Goal: Information Seeking & Learning: Find contact information

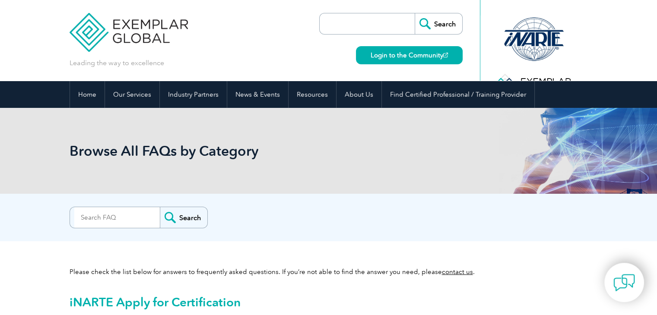
scroll to position [496, 0]
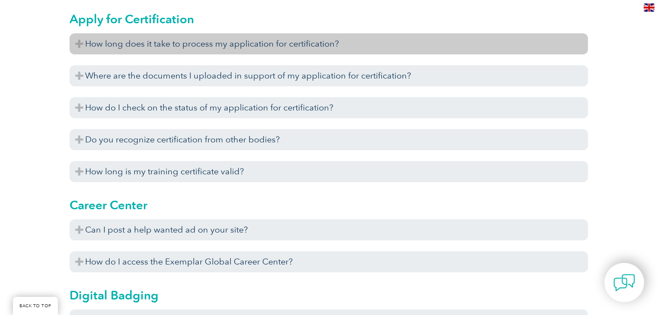
click at [170, 47] on h3 "How long does it take to process my application for certification?" at bounding box center [329, 43] width 518 height 21
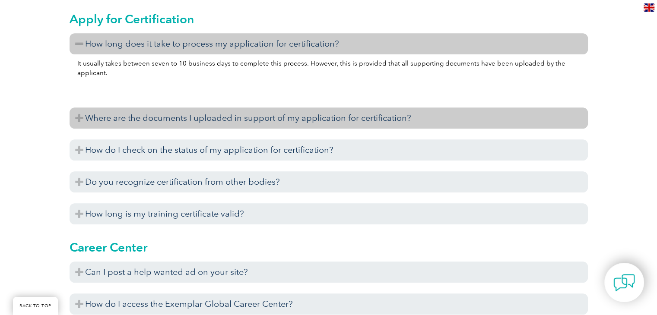
click at [140, 117] on h3 "Where are the documents I uploaded in support of my application for certificati…" at bounding box center [329, 118] width 518 height 21
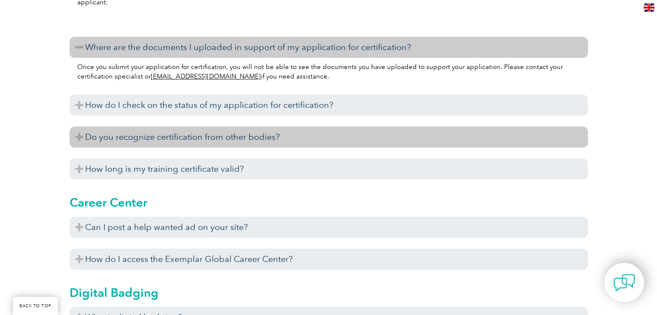
scroll to position [582, 0]
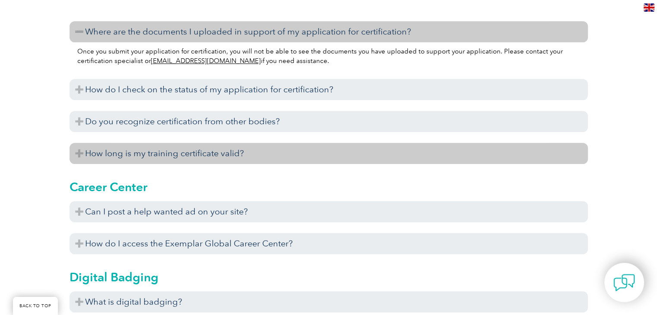
click at [191, 152] on h3 "How long is my training certificate valid?" at bounding box center [329, 153] width 518 height 21
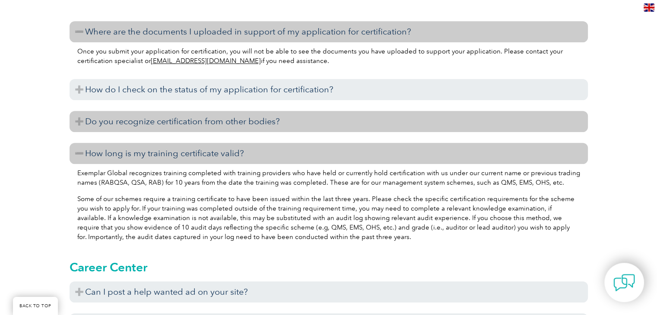
click at [181, 126] on h3 "Do you recognize certification from other bodies?" at bounding box center [329, 121] width 518 height 21
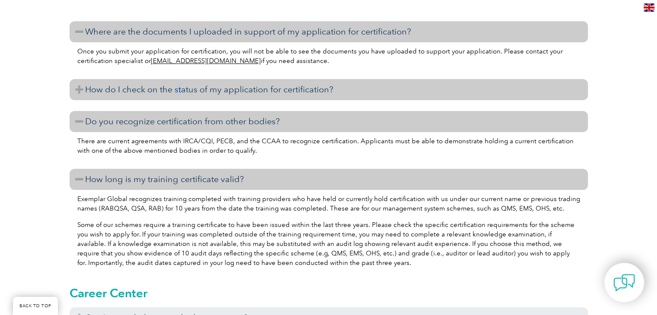
click at [180, 87] on h3 "How do I check on the status of my application for certification?" at bounding box center [329, 89] width 518 height 21
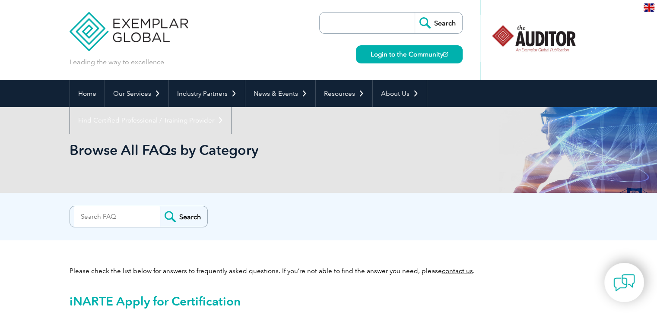
scroll to position [0, 0]
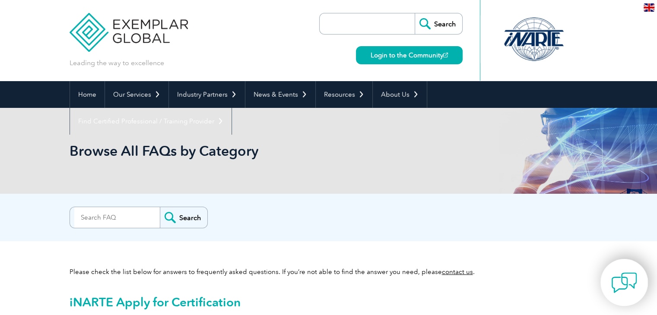
click at [616, 282] on img at bounding box center [624, 283] width 26 height 26
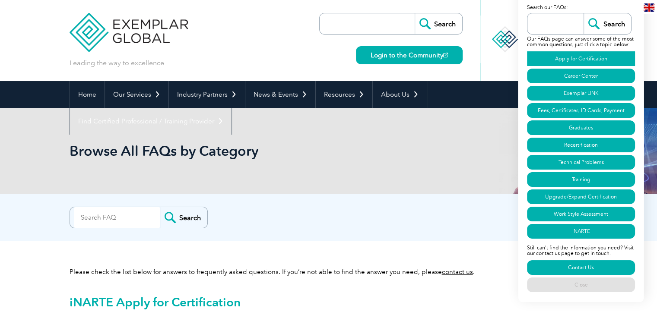
click at [574, 57] on link "Apply for Certification" at bounding box center [581, 58] width 108 height 15
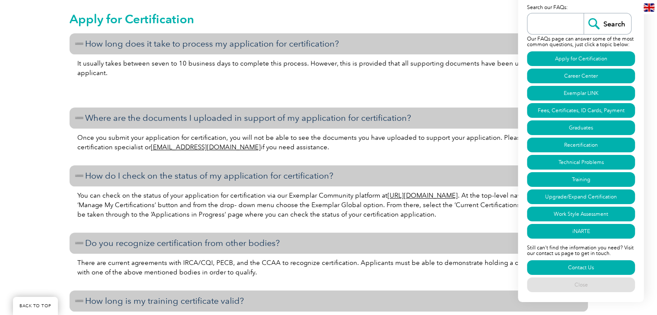
click at [420, 86] on p at bounding box center [328, 90] width 503 height 10
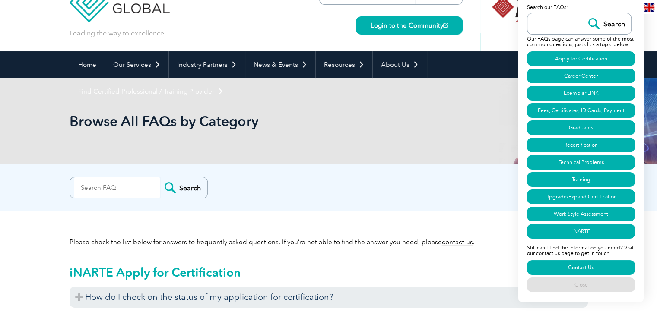
scroll to position [21, 0]
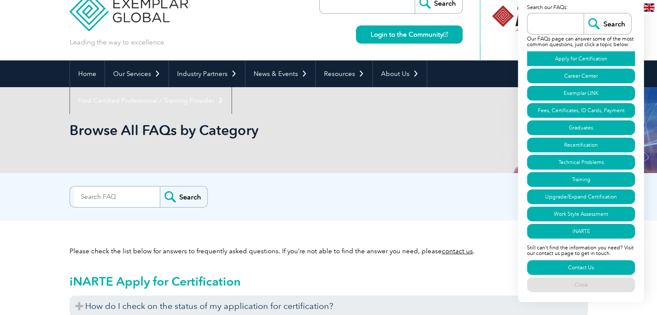
click at [564, 57] on link "Apply for Certification" at bounding box center [581, 58] width 108 height 15
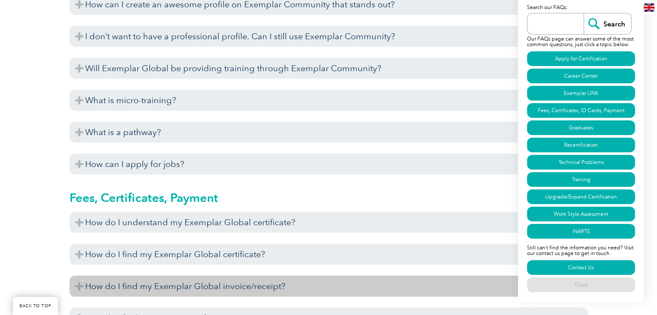
scroll to position [2181, 0]
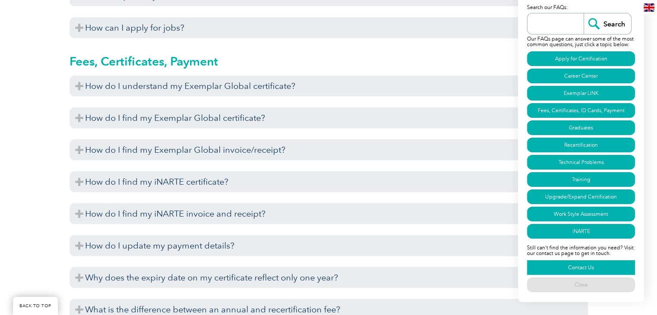
click at [575, 267] on link "Contact Us" at bounding box center [581, 267] width 108 height 15
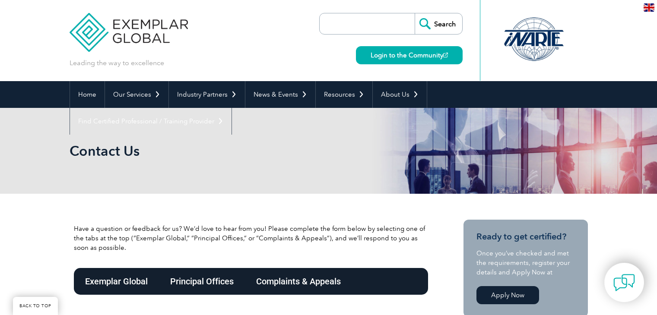
scroll to position [164, 0]
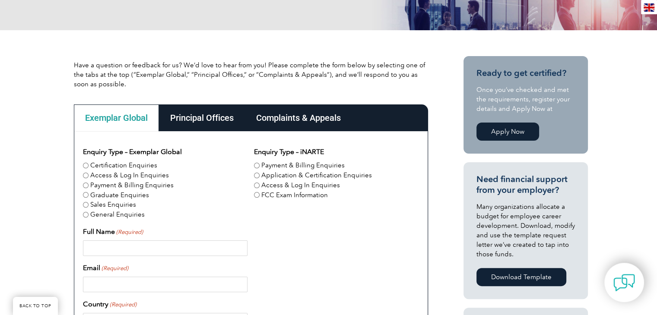
click at [84, 165] on input "Certification Enquiries" at bounding box center [86, 166] width 6 height 6
radio input "true"
click at [96, 246] on input "Full Name (Required)" at bounding box center [165, 249] width 165 height 16
click at [257, 164] on input "Payment & Billing Enquiries" at bounding box center [257, 166] width 6 height 6
radio input "true"
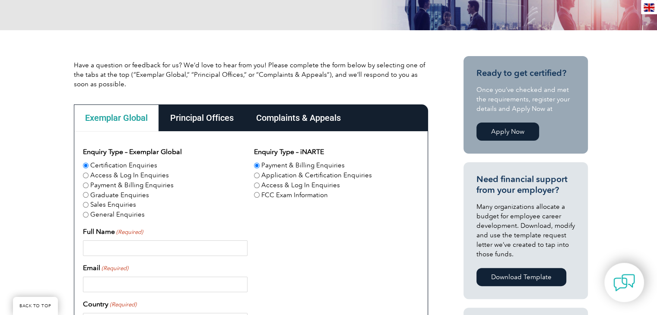
click at [256, 174] on input "Application & Certification Enquiries" at bounding box center [257, 176] width 6 height 6
radio input "true"
click at [254, 165] on input "Payment & Billing Enquiries" at bounding box center [257, 166] width 6 height 6
radio input "true"
click at [148, 249] on input "Full Name (Required)" at bounding box center [165, 249] width 165 height 16
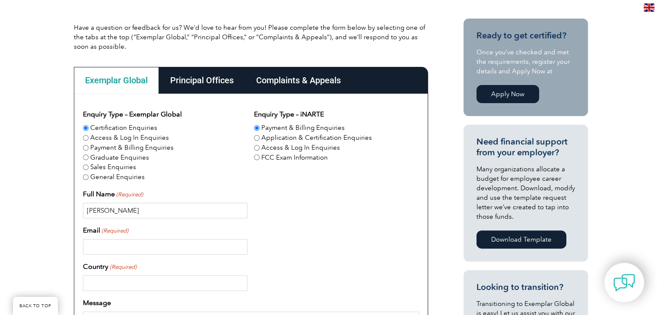
scroll to position [250, 0]
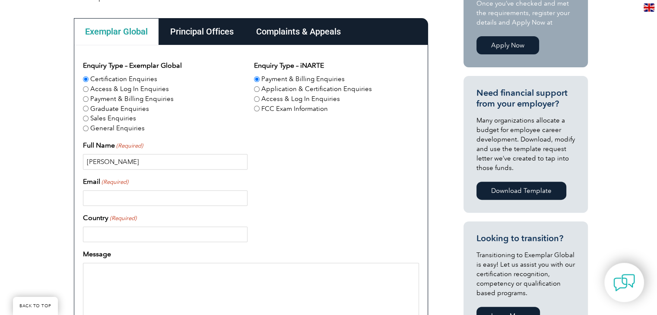
type input "Jack Khoueiry"
click at [134, 199] on input "Email (Required)" at bounding box center [165, 199] width 165 height 16
type input "jack.s.khoueiry@gmail.com"
click at [101, 229] on input "Country (Required)" at bounding box center [165, 235] width 165 height 16
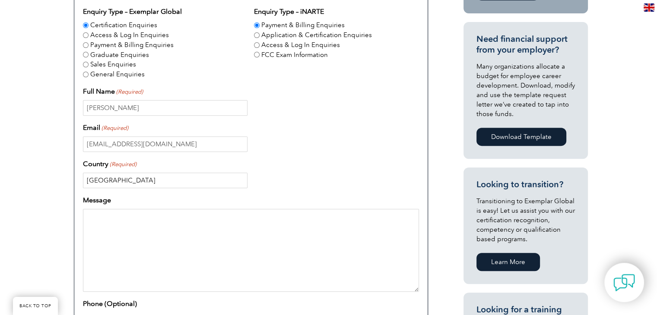
scroll to position [423, 0]
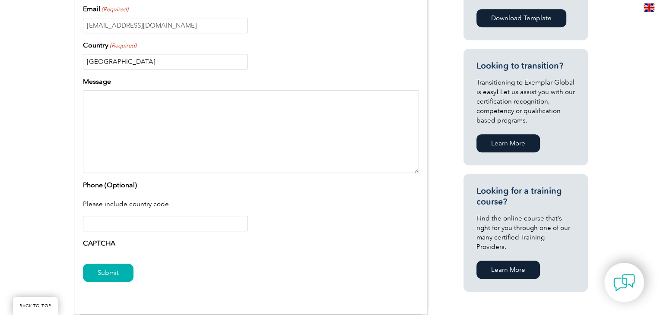
type input "Lebanon"
click at [118, 223] on input "Phone (Optional)" at bounding box center [165, 224] width 165 height 16
type input "0096171320003"
click at [106, 276] on input "Submit" at bounding box center [108, 273] width 51 height 18
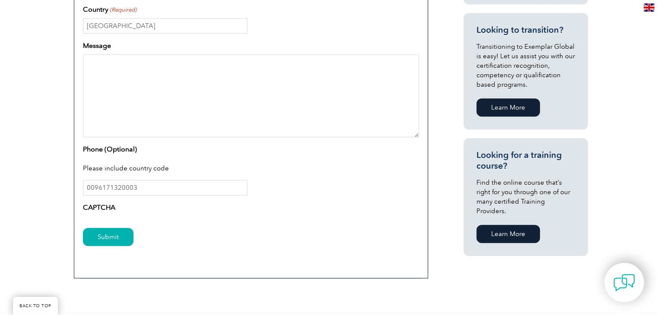
scroll to position [466, 0]
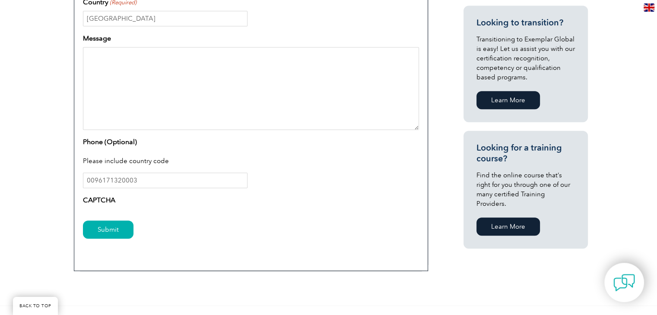
click at [104, 203] on label "CAPTCHA" at bounding box center [99, 200] width 32 height 10
click at [123, 213] on div "Submit" at bounding box center [251, 231] width 336 height 38
click at [107, 232] on input "Submit" at bounding box center [108, 230] width 51 height 18
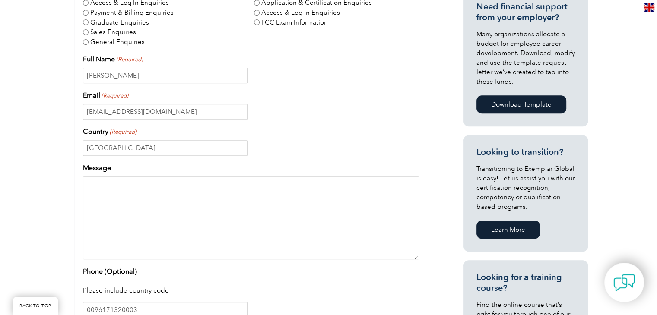
scroll to position [423, 0]
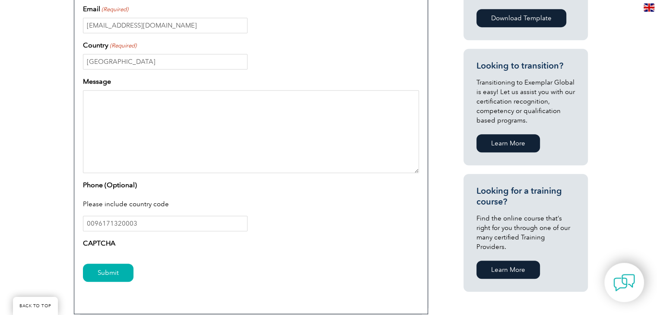
click at [116, 138] on textarea "Message" at bounding box center [251, 131] width 336 height 83
click at [126, 224] on input "0096171320003" at bounding box center [165, 224] width 165 height 16
click at [144, 250] on div "CAPTCHA" at bounding box center [251, 245] width 336 height 14
click at [117, 269] on input "Submit" at bounding box center [108, 273] width 51 height 18
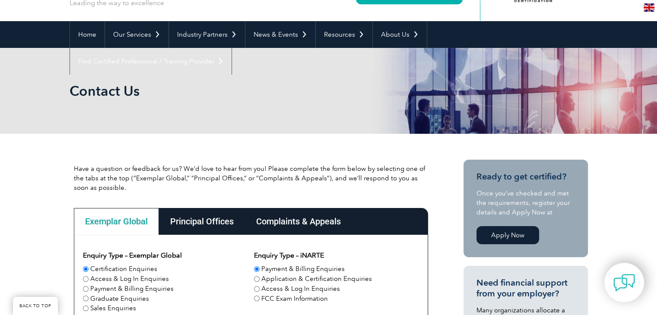
scroll to position [34, 0]
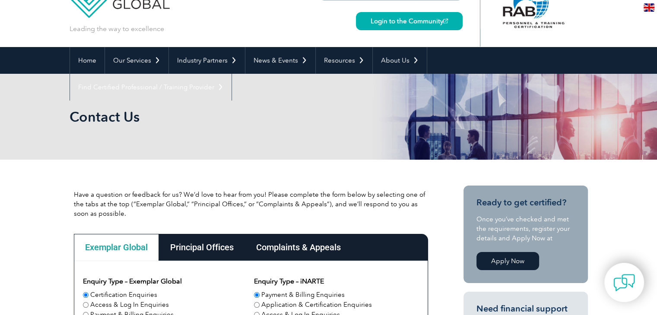
click at [315, 245] on div "Complaints & Appeals" at bounding box center [298, 247] width 107 height 27
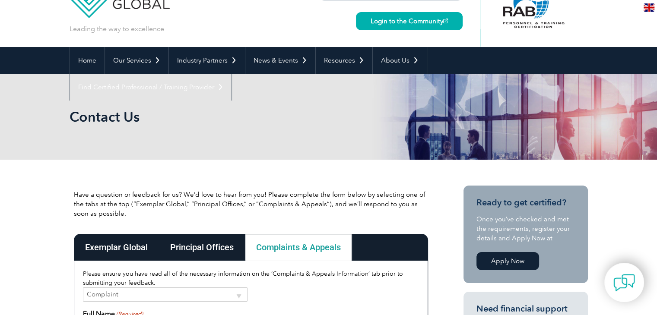
click at [208, 242] on div "Principal Offices" at bounding box center [202, 247] width 86 height 27
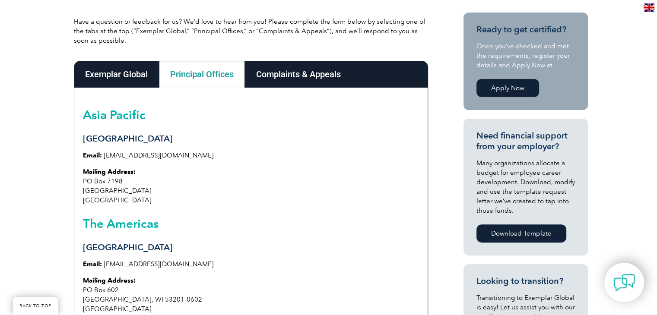
scroll to position [207, 0]
click at [119, 75] on div "Exemplar Global" at bounding box center [116, 74] width 85 height 27
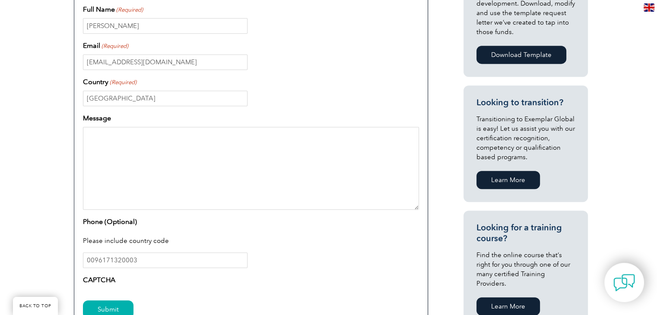
scroll to position [423, 0]
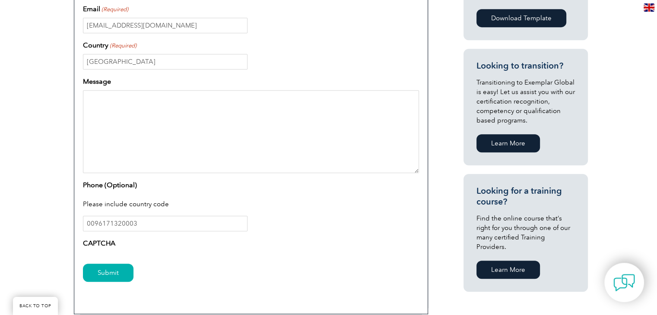
click at [89, 234] on div "Enquiry Type – Exemplar Global Certification Enquiries Access & Log In Enquirie…" at bounding box center [251, 70] width 336 height 365
click at [101, 248] on label "CAPTCHA" at bounding box center [99, 243] width 32 height 10
click at [102, 237] on div "Enquiry Type – Exemplar Global Certification Enquiries Access & Log In Enquirie…" at bounding box center [251, 70] width 336 height 365
click at [99, 246] on label "CAPTCHA" at bounding box center [99, 243] width 32 height 10
click at [99, 245] on label "CAPTCHA" at bounding box center [99, 243] width 32 height 10
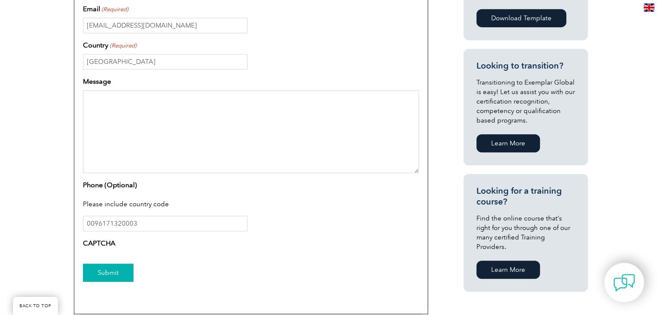
click at [105, 276] on input "Submit" at bounding box center [108, 273] width 51 height 18
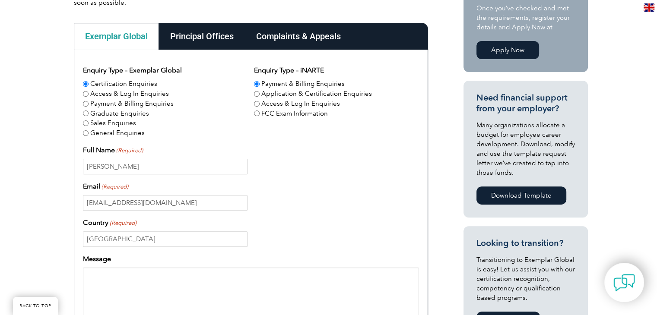
scroll to position [250, 0]
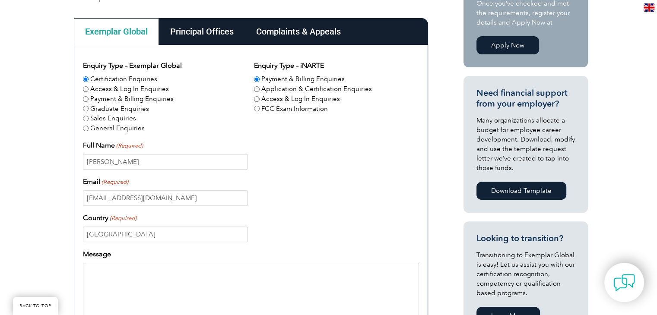
click at [533, 190] on link "Download Template" at bounding box center [521, 191] width 90 height 18
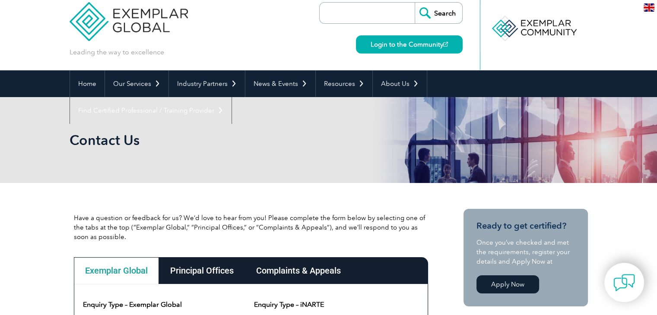
scroll to position [0, 0]
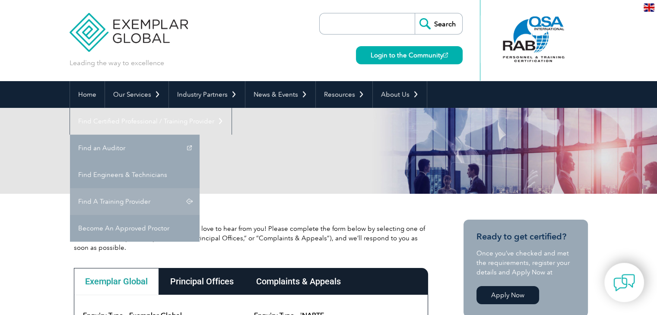
click at [200, 188] on link "Find A Training Provider" at bounding box center [135, 201] width 130 height 27
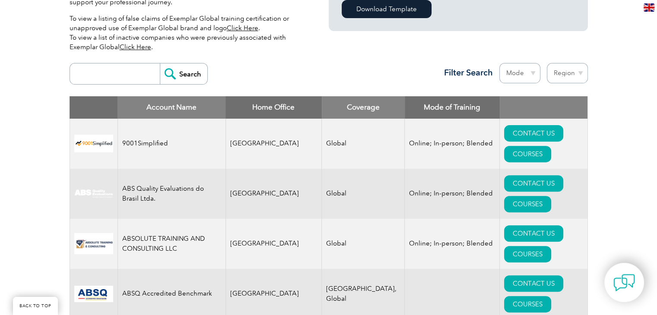
scroll to position [302, 0]
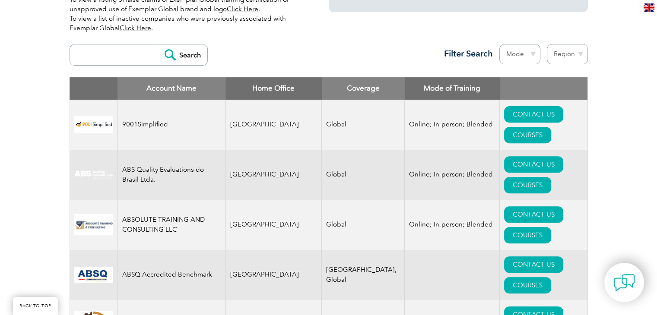
click at [116, 63] on input "search" at bounding box center [117, 54] width 86 height 21
type input "edullence"
click at [179, 56] on input "Search" at bounding box center [184, 54] width 48 height 21
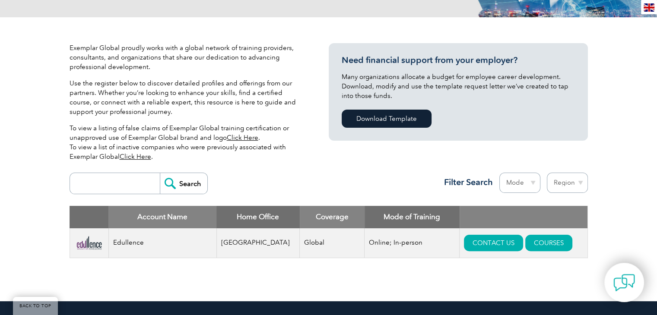
scroll to position [173, 0]
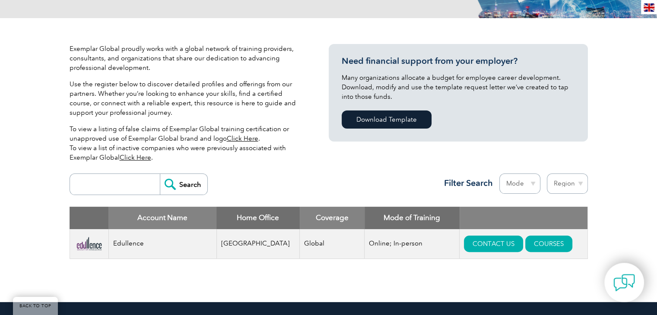
click at [133, 156] on link "Click Here" at bounding box center [136, 158] width 32 height 8
